Goal: Find specific page/section: Find specific page/section

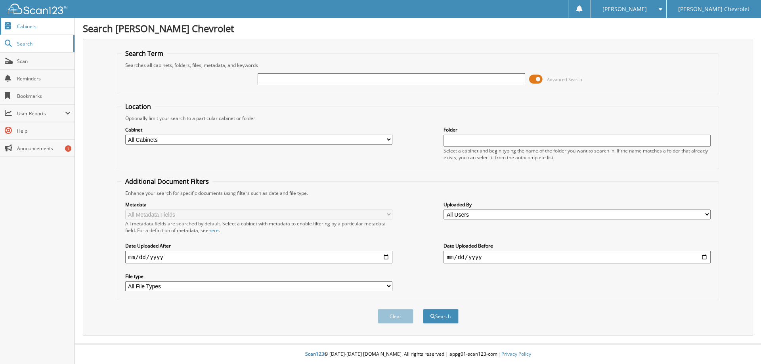
click at [27, 31] on link "Cabinets" at bounding box center [37, 26] width 75 height 17
type input "[PERSON_NAME]"
click at [423, 309] on button "Search" at bounding box center [441, 316] width 36 height 15
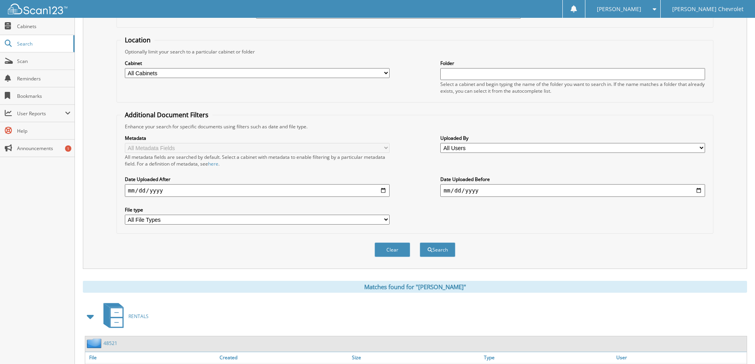
scroll to position [123, 0]
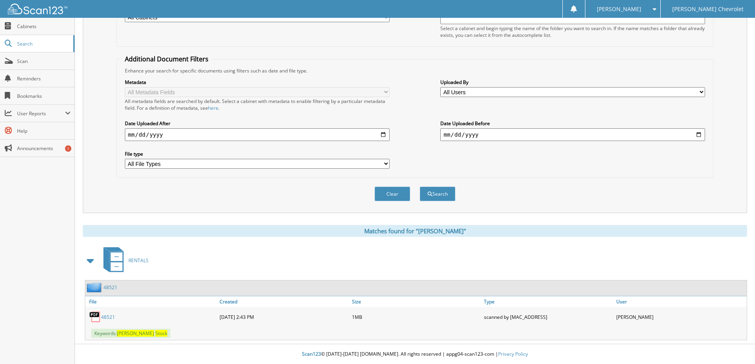
click at [106, 317] on link "48521" at bounding box center [108, 317] width 14 height 7
click at [109, 287] on link "48521" at bounding box center [110, 287] width 14 height 7
